Goal: Transaction & Acquisition: Purchase product/service

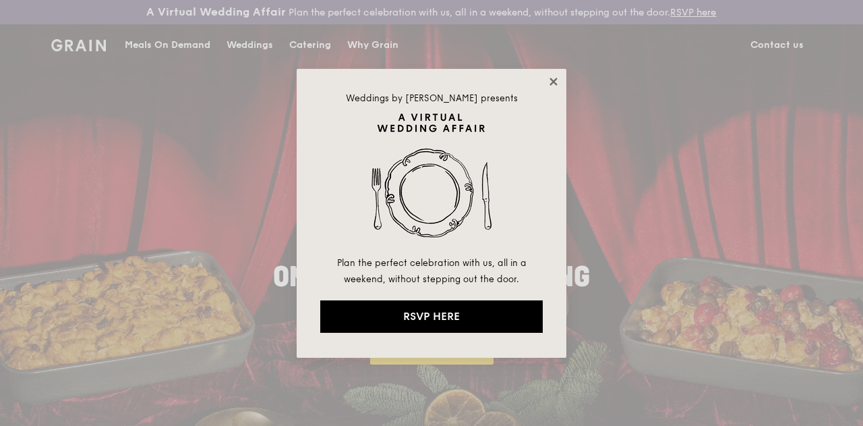
click at [550, 78] on icon at bounding box center [553, 81] width 7 height 7
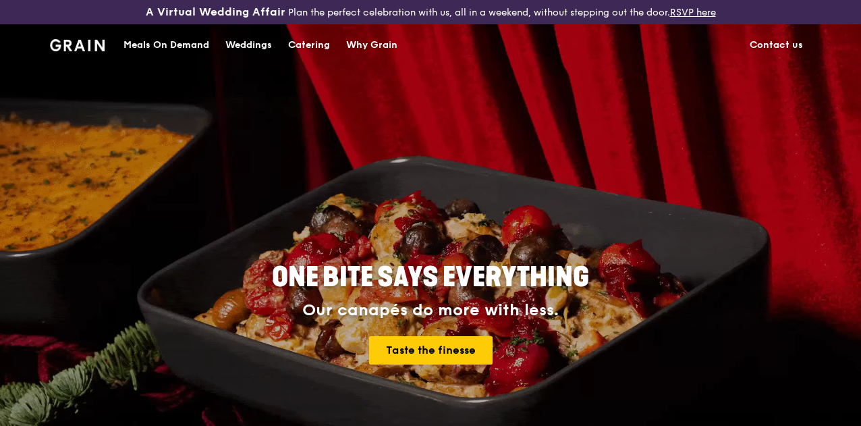
click at [191, 59] on div "Meals On Demand" at bounding box center [166, 45] width 86 height 40
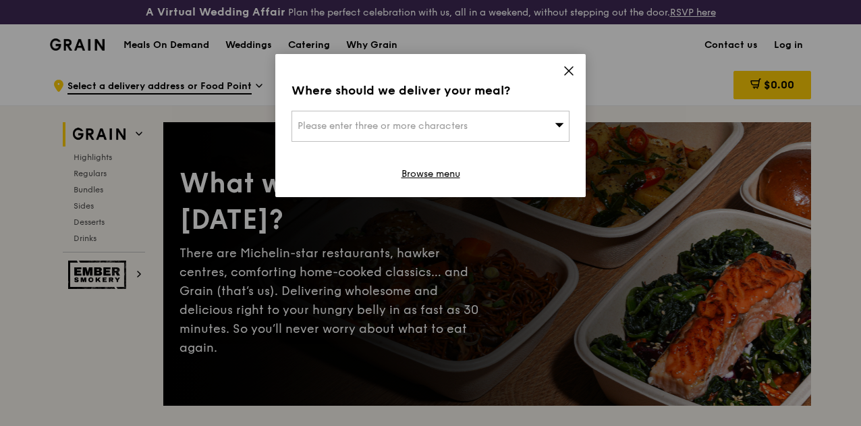
click at [569, 72] on icon at bounding box center [568, 71] width 8 height 8
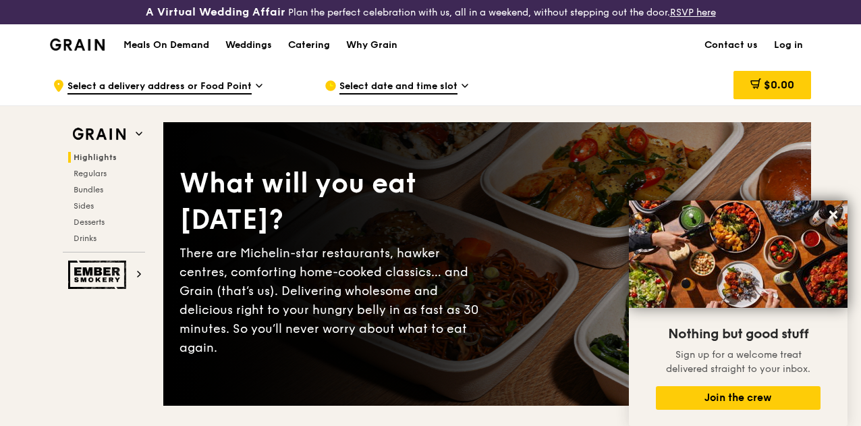
click at [173, 52] on h1 "Meals On Demand" at bounding box center [166, 44] width 86 height 13
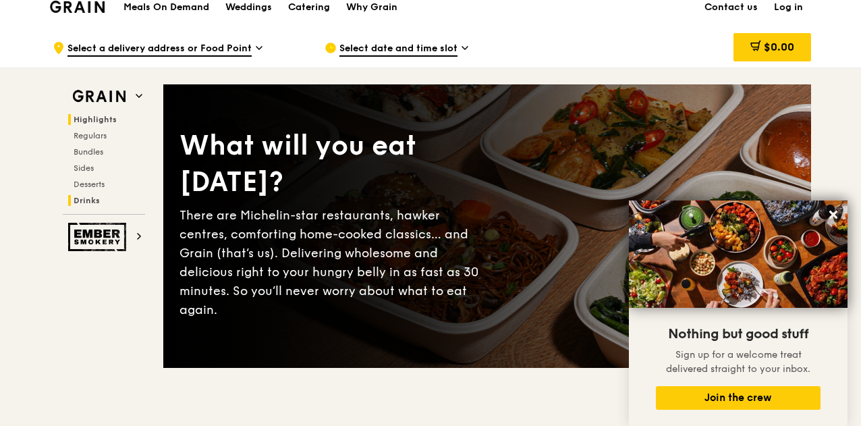
scroll to position [67, 0]
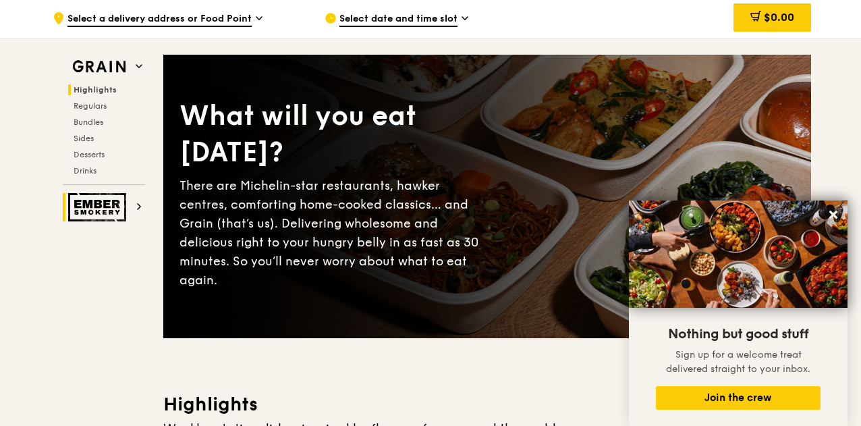
click at [99, 221] on img at bounding box center [99, 207] width 62 height 28
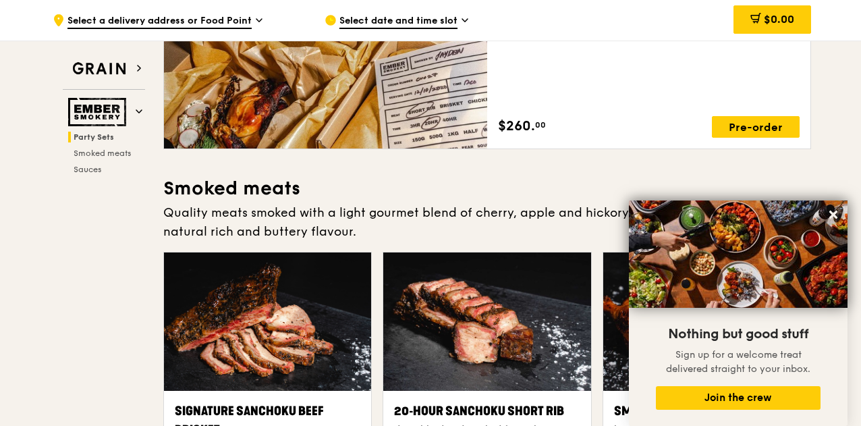
scroll to position [63, 0]
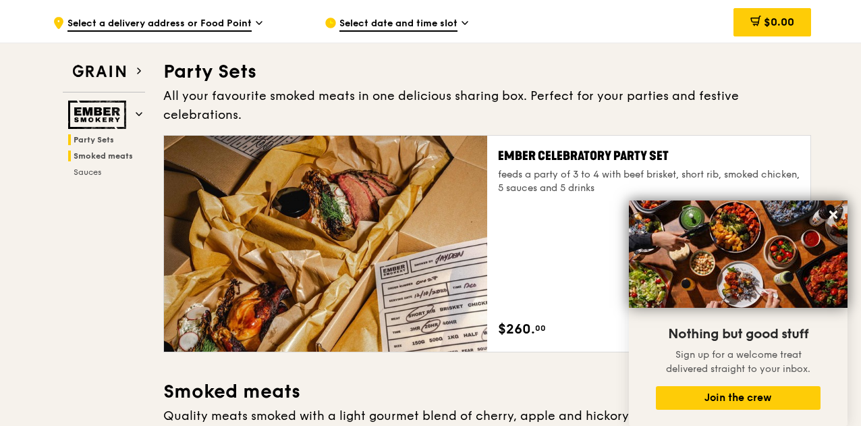
click at [109, 161] on h2 "Smoked meats" at bounding box center [106, 155] width 77 height 11
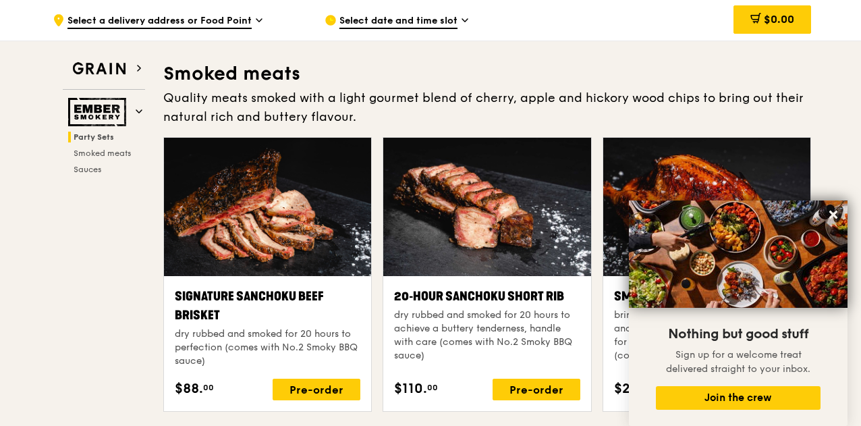
scroll to position [380, 0]
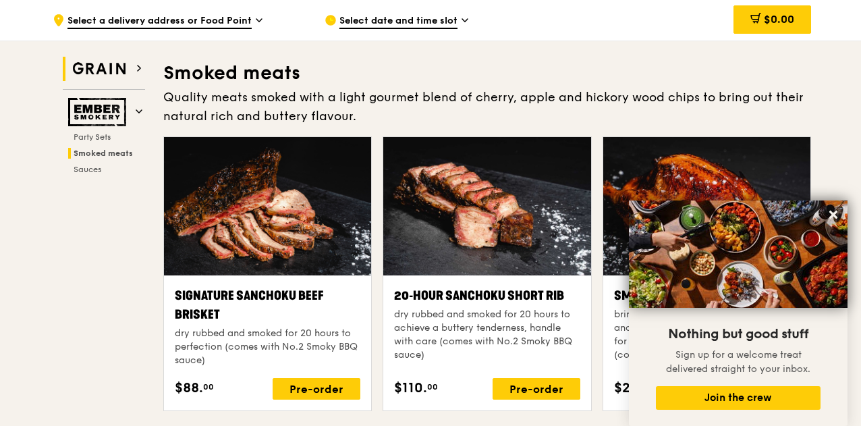
click at [112, 78] on img at bounding box center [99, 69] width 62 height 24
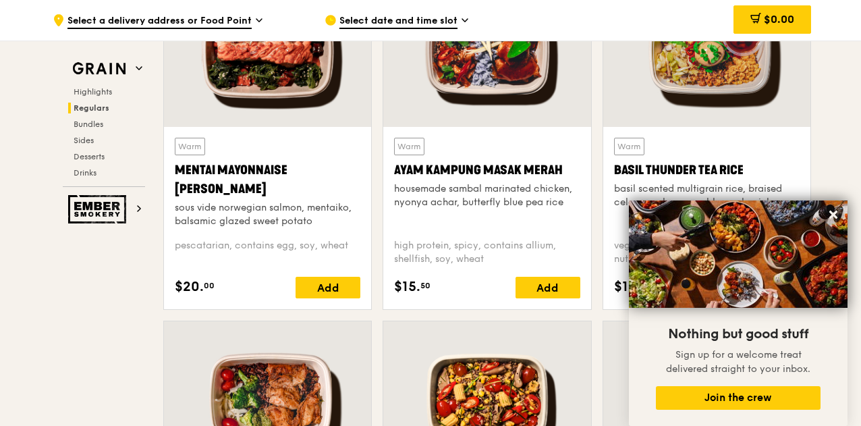
scroll to position [1282, 0]
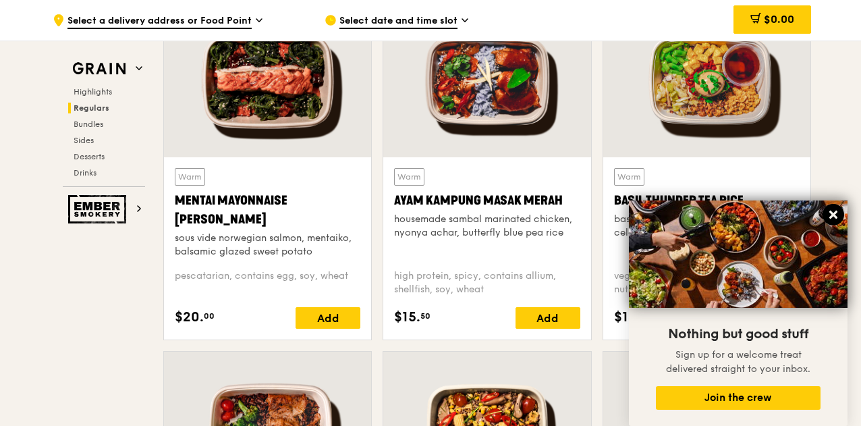
click at [832, 214] on icon at bounding box center [833, 214] width 8 height 8
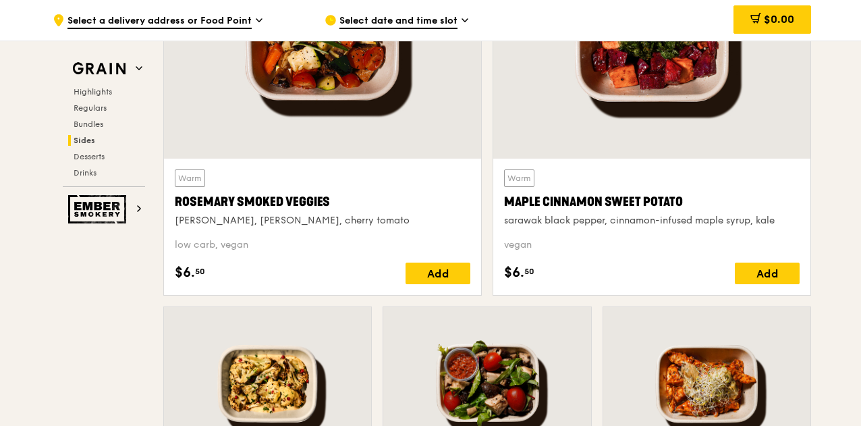
scroll to position [3375, 0]
